Goal: Obtain resource: Obtain resource

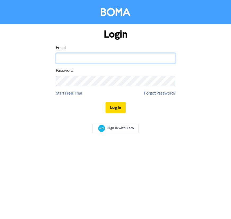
type input "[PERSON_NAME][EMAIL_ADDRESS][PERSON_NAME][DOMAIN_NAME]"
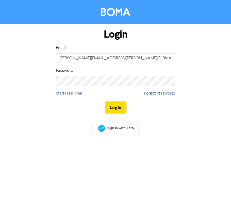
click at [114, 110] on button "Log In" at bounding box center [116, 107] width 20 height 11
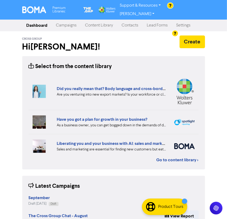
click at [71, 20] on link "Campaigns" at bounding box center [66, 25] width 29 height 11
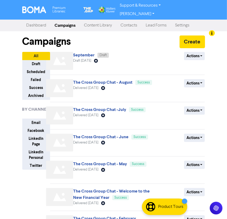
click at [37, 20] on link "Dashboard" at bounding box center [36, 25] width 28 height 11
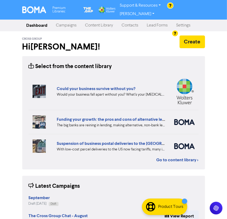
click at [102, 20] on link "Content Library" at bounding box center [99, 25] width 37 height 11
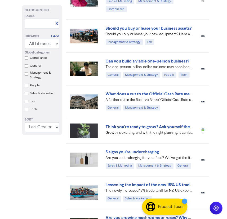
scroll to position [313, 0]
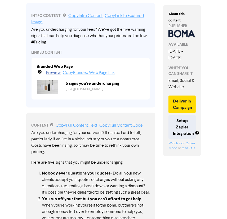
scroll to position [145, 0]
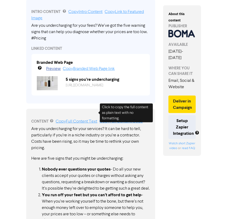
click at [78, 120] on link "Copy Full Content Text" at bounding box center [77, 122] width 42 height 4
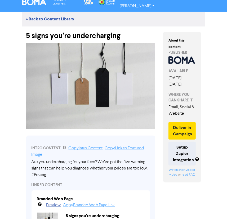
scroll to position [0, 0]
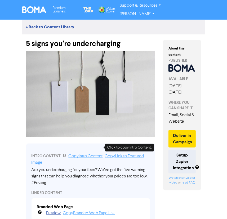
click at [82, 154] on link "Copy Intro Content" at bounding box center [86, 156] width 34 height 4
click at [59, 34] on div "5 signs you’re undercharging" at bounding box center [90, 41] width 129 height 14
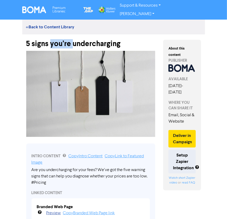
click at [59, 34] on div "5 signs you’re undercharging" at bounding box center [90, 41] width 129 height 14
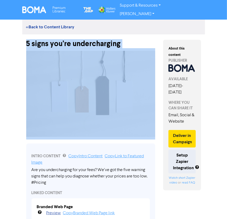
click at [59, 34] on div "5 signs you’re undercharging" at bounding box center [90, 41] width 129 height 14
copy div "5 signs you’re undercharging"
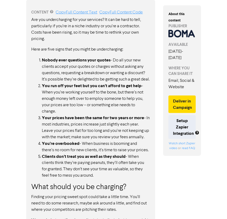
scroll to position [265, 0]
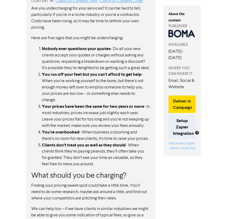
drag, startPoint x: 130, startPoint y: 155, endPoint x: 141, endPoint y: 166, distance: 15.2
click at [141, 166] on li "Clients don’t treat you as well as they should - When clients think they’re pay…" at bounding box center [96, 155] width 108 height 26
drag, startPoint x: 120, startPoint y: 170, endPoint x: 103, endPoint y: 174, distance: 17.6
click at [119, 168] on li "Clients don’t treat you as well as they should - When clients think they’re pay…" at bounding box center [96, 155] width 108 height 26
drag, startPoint x: 101, startPoint y: 174, endPoint x: 82, endPoint y: 174, distance: 18.0
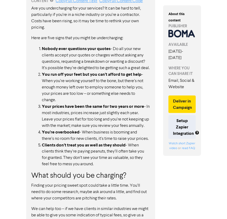
click at [82, 168] on li "Clients don’t treat you as well as they should - When clients think they’re pay…" at bounding box center [96, 155] width 108 height 26
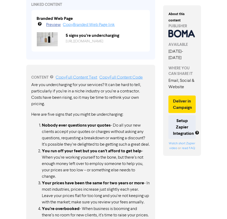
scroll to position [195, 0]
